Goal: Task Accomplishment & Management: Use online tool/utility

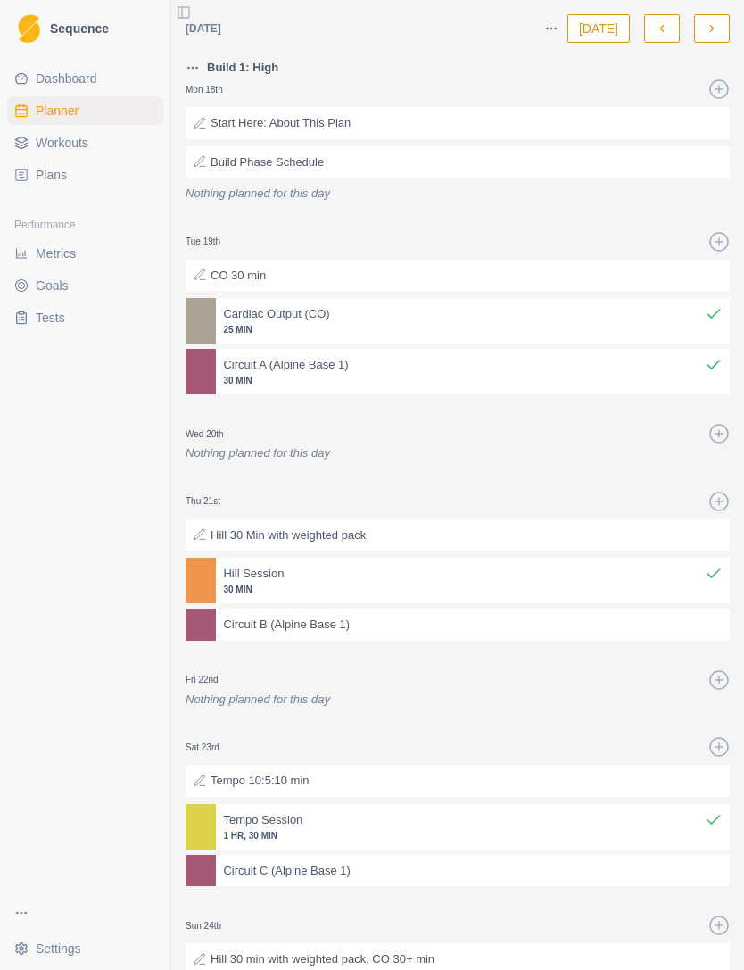
scroll to position [143, 0]
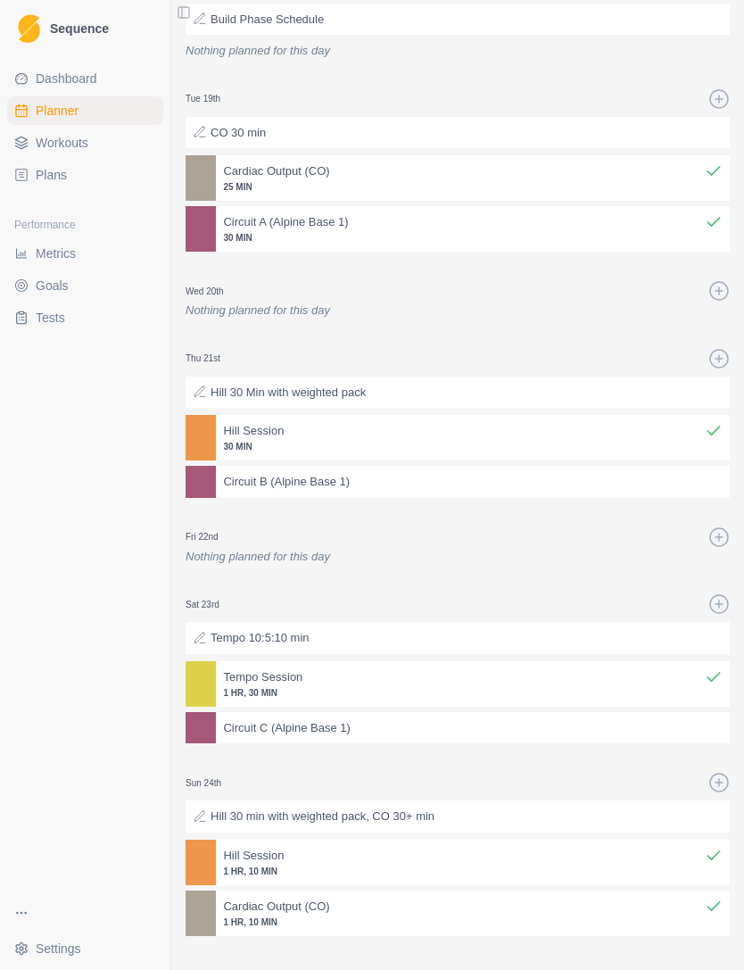
click at [44, 71] on span "Dashboard" at bounding box center [67, 79] width 62 height 18
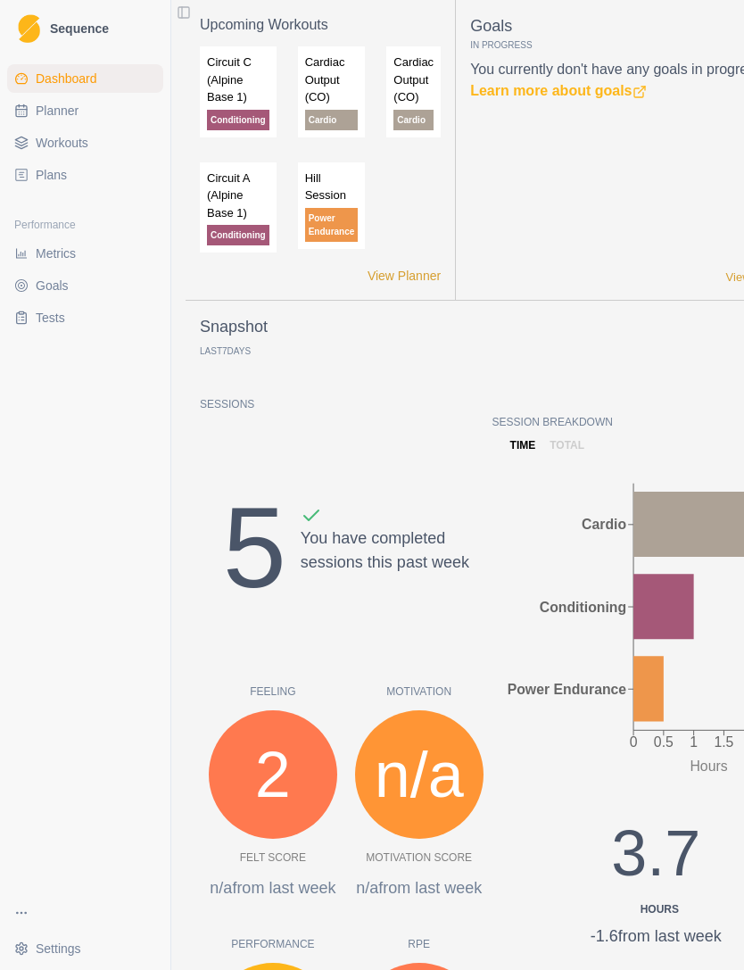
click at [44, 118] on span "Planner" at bounding box center [57, 111] width 43 height 18
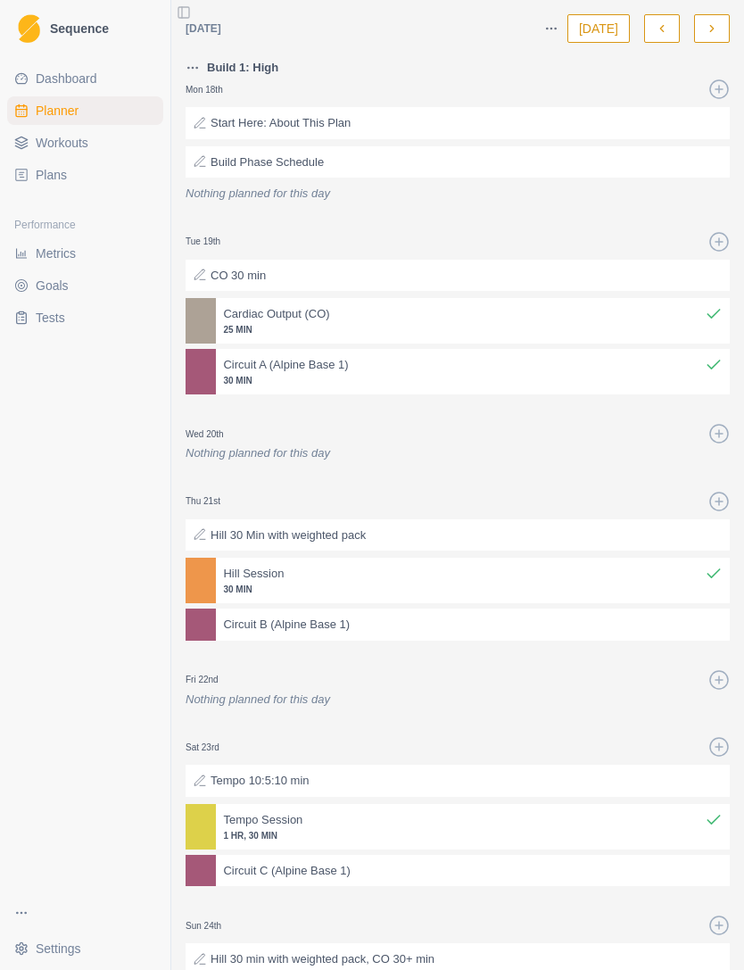
click at [589, 21] on button "[DATE]" at bounding box center [599, 28] width 62 height 29
click at [603, 31] on button "[DATE]" at bounding box center [599, 28] width 62 height 29
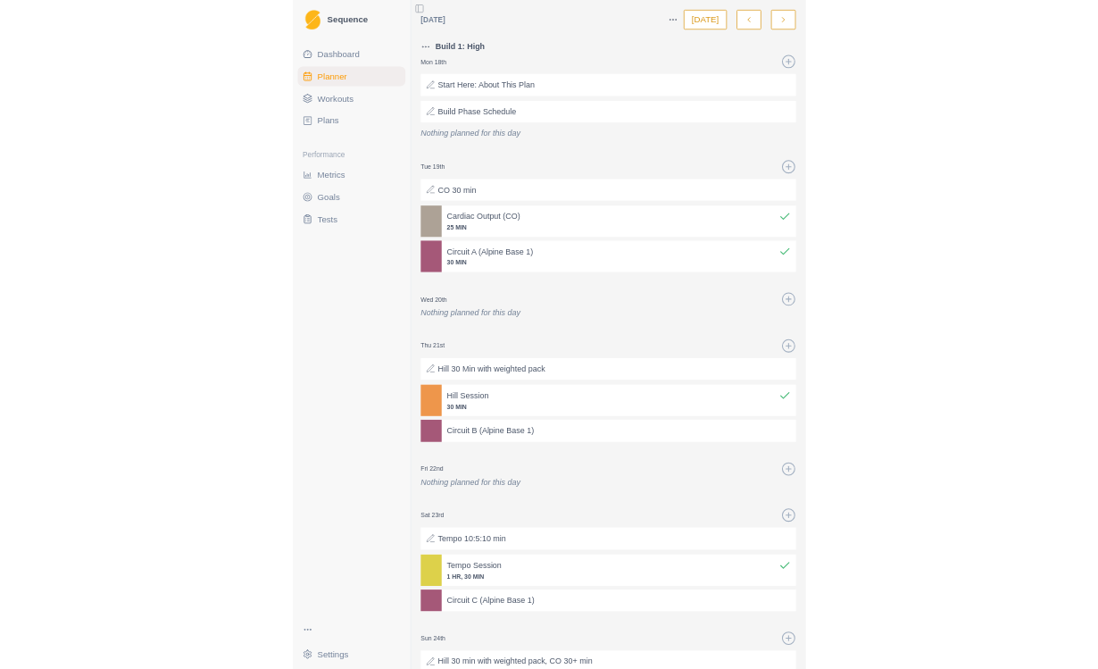
scroll to position [57, 0]
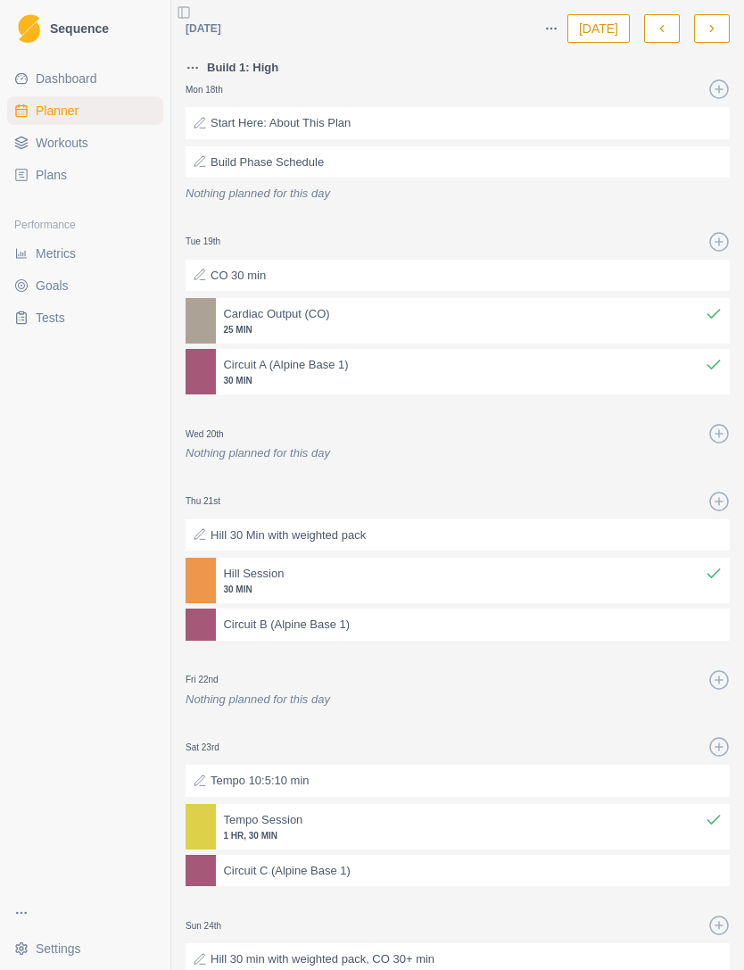
select select "month"
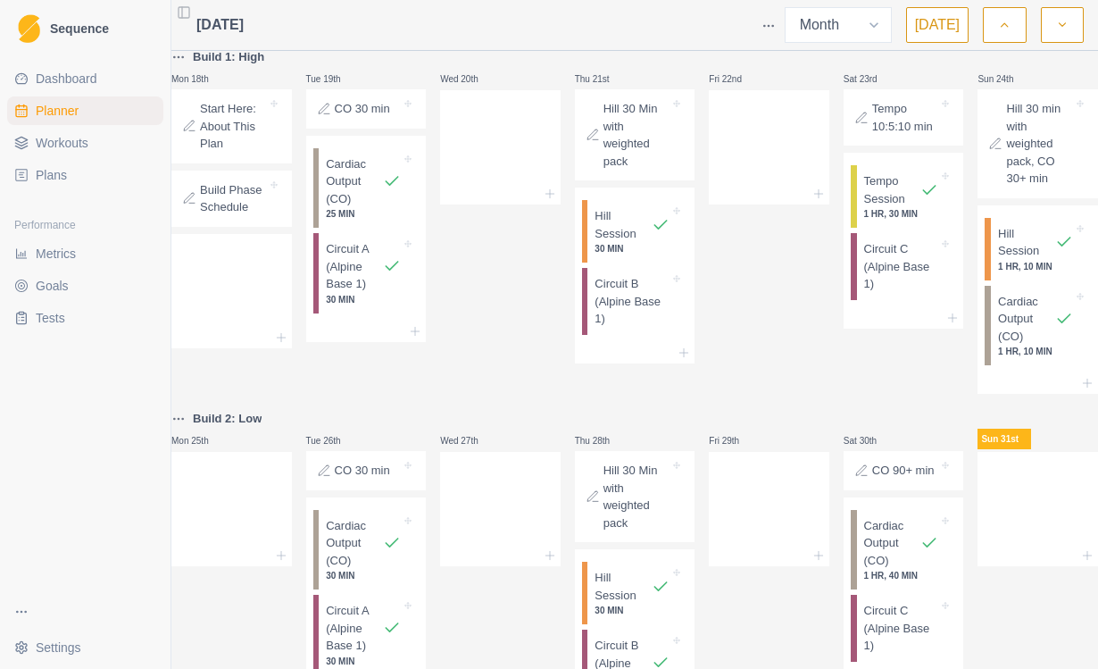
scroll to position [532, 0]
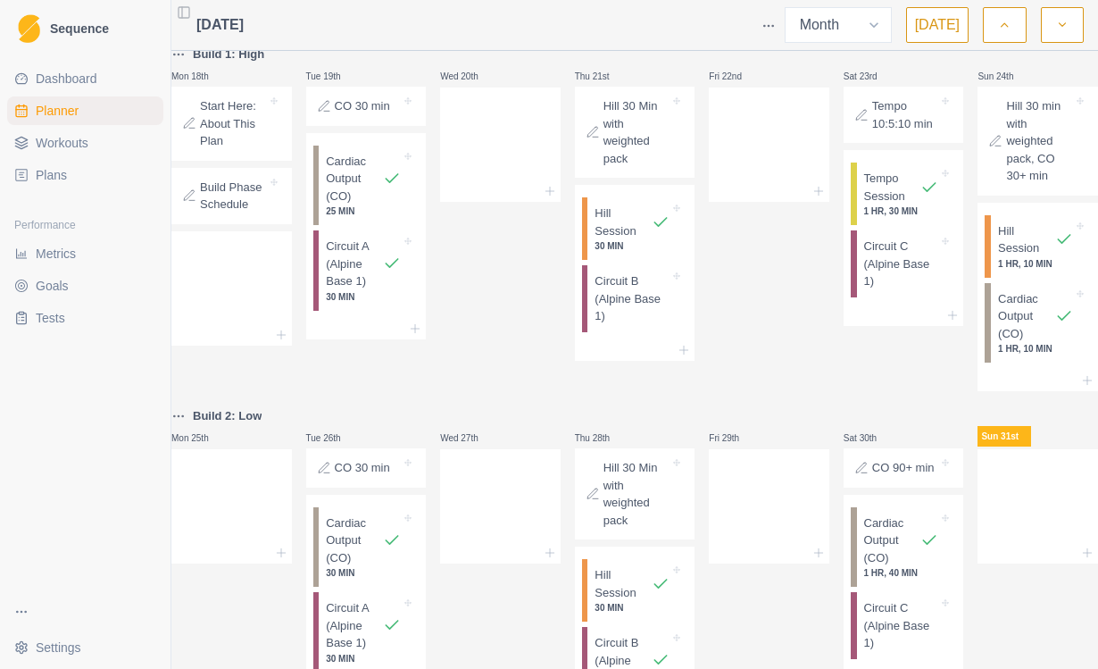
click at [744, 237] on p "Circuit C (Alpine Base 1)" at bounding box center [901, 263] width 75 height 53
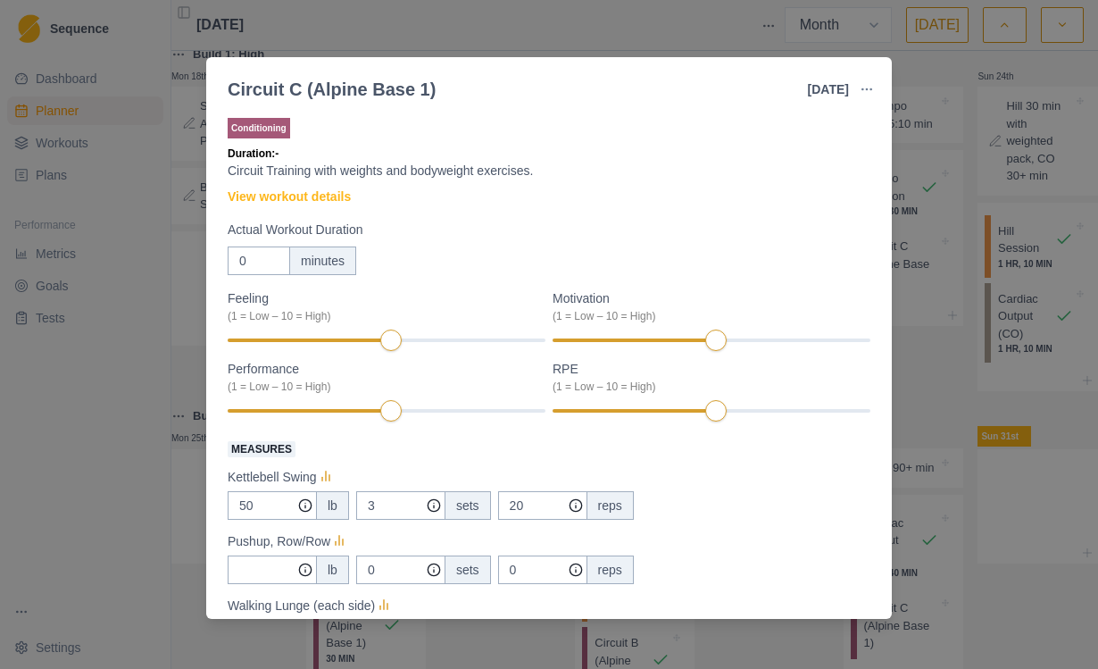
click at [256, 201] on link "View workout details" at bounding box center [289, 196] width 123 height 19
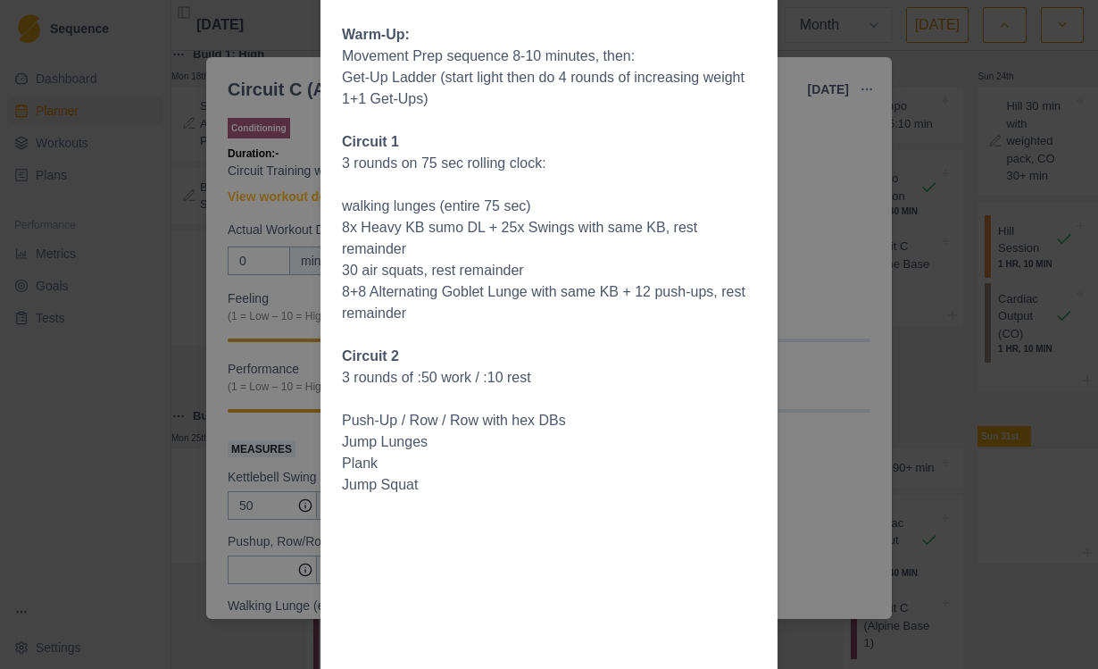
scroll to position [0, 0]
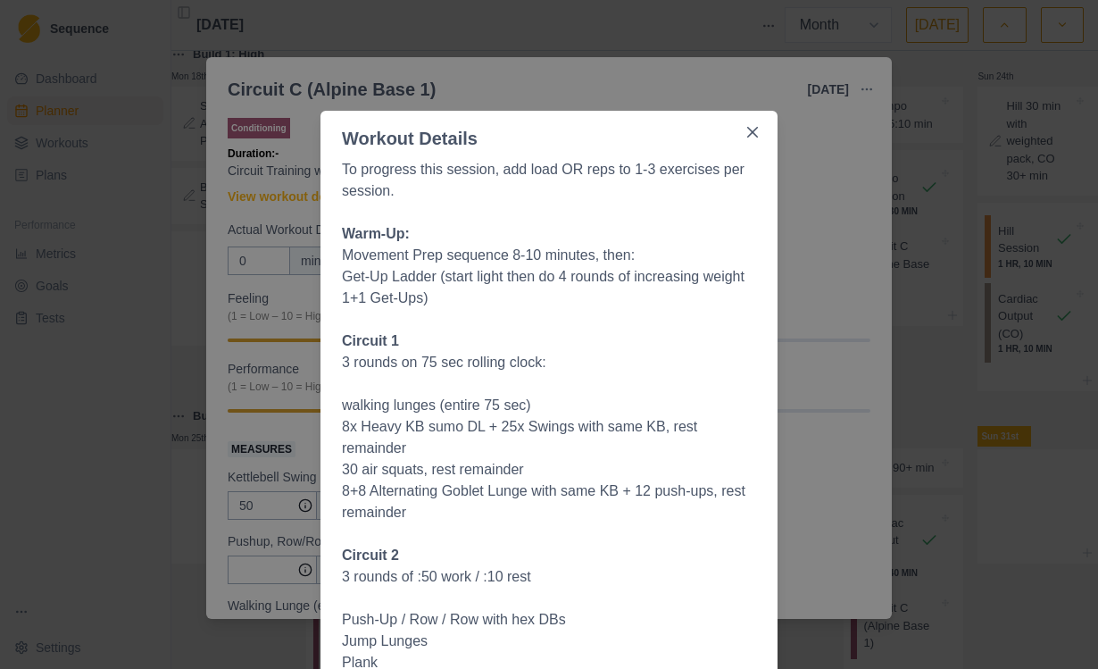
click at [744, 133] on icon "Close" at bounding box center [752, 132] width 11 height 11
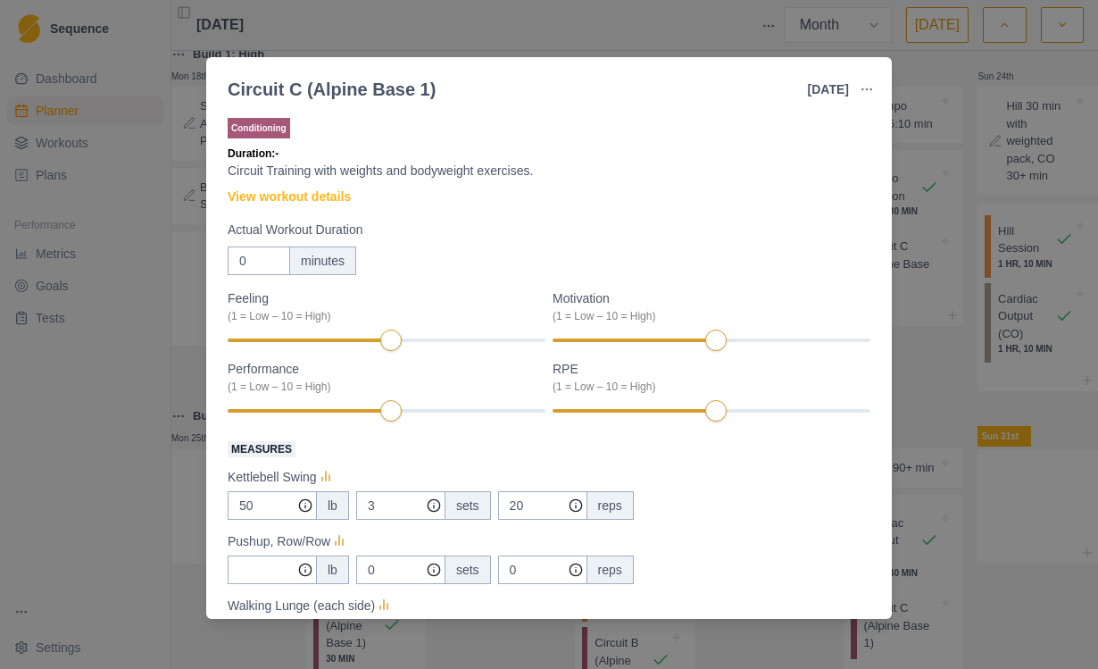
select select "month"
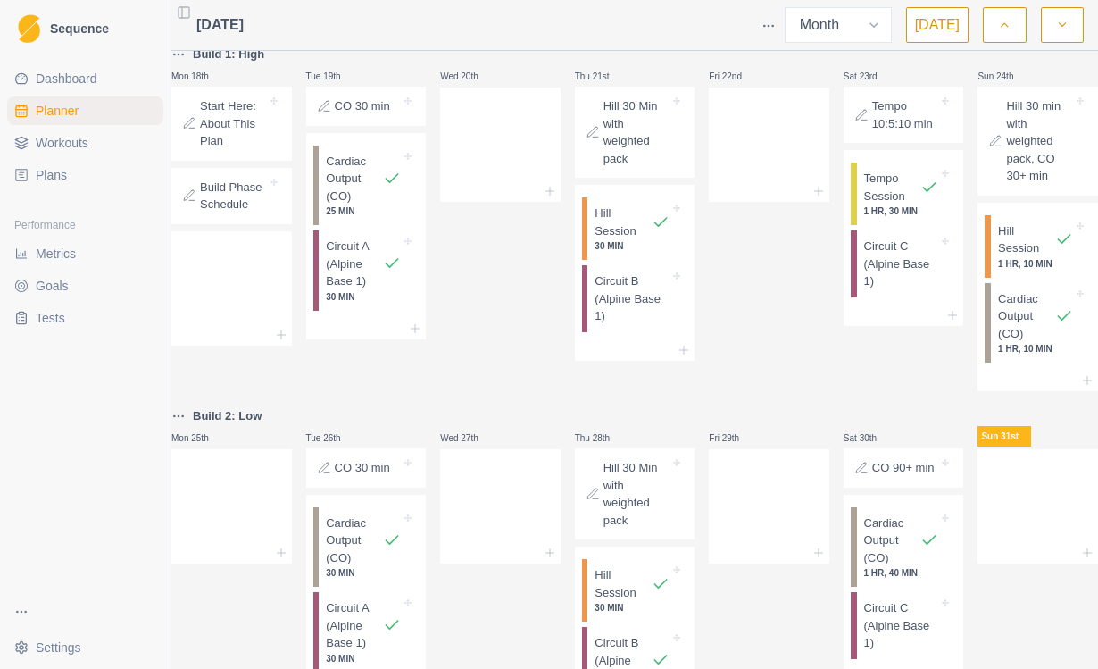
scroll to position [532, 0]
